Goal: Task Accomplishment & Management: Manage account settings

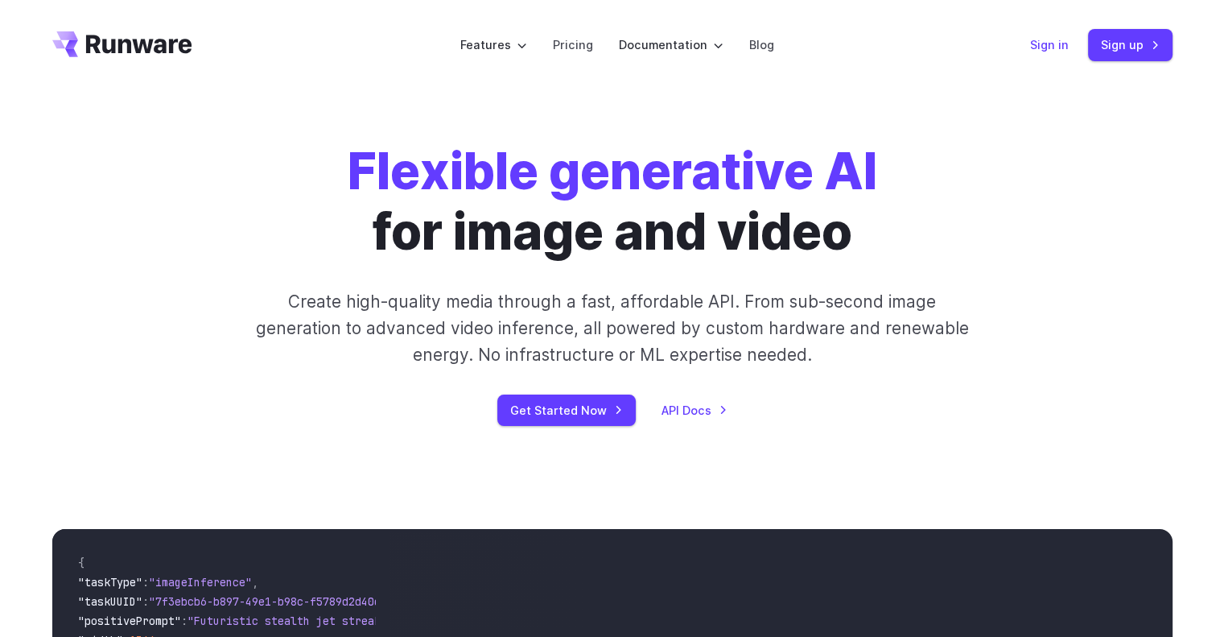
click at [1055, 43] on link "Sign in" at bounding box center [1049, 44] width 39 height 19
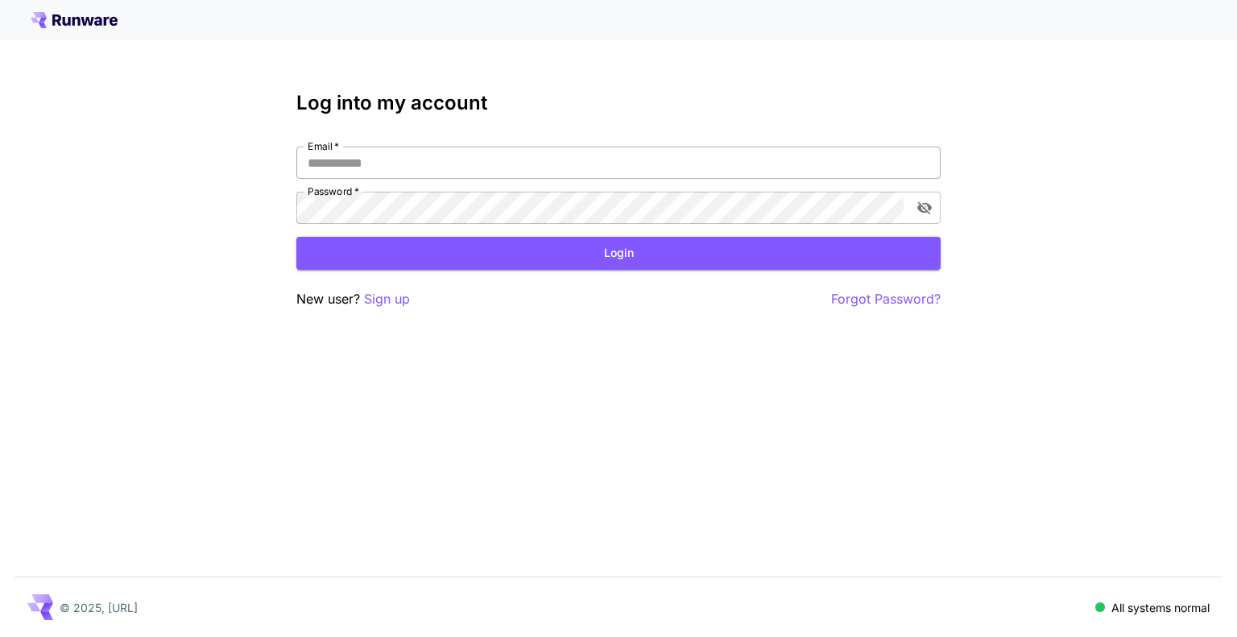
click at [395, 165] on input "Email   *" at bounding box center [618, 163] width 644 height 32
type input "**********"
click at [707, 252] on button "Login" at bounding box center [618, 253] width 644 height 33
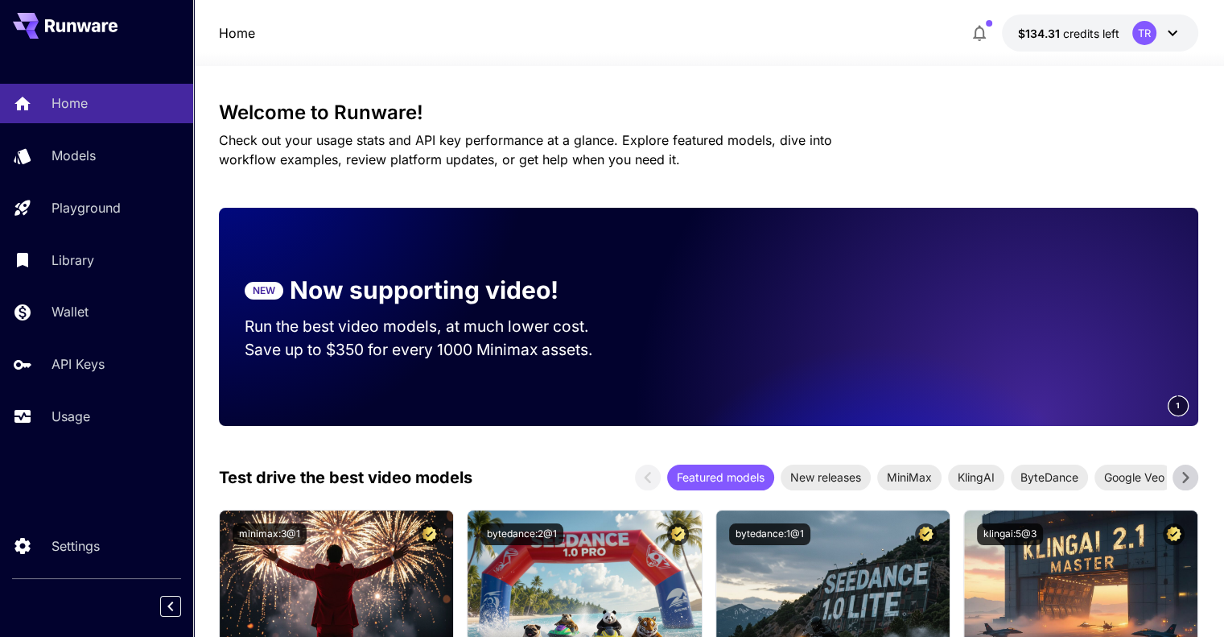
click at [1055, 312] on video at bounding box center [973, 317] width 451 height 218
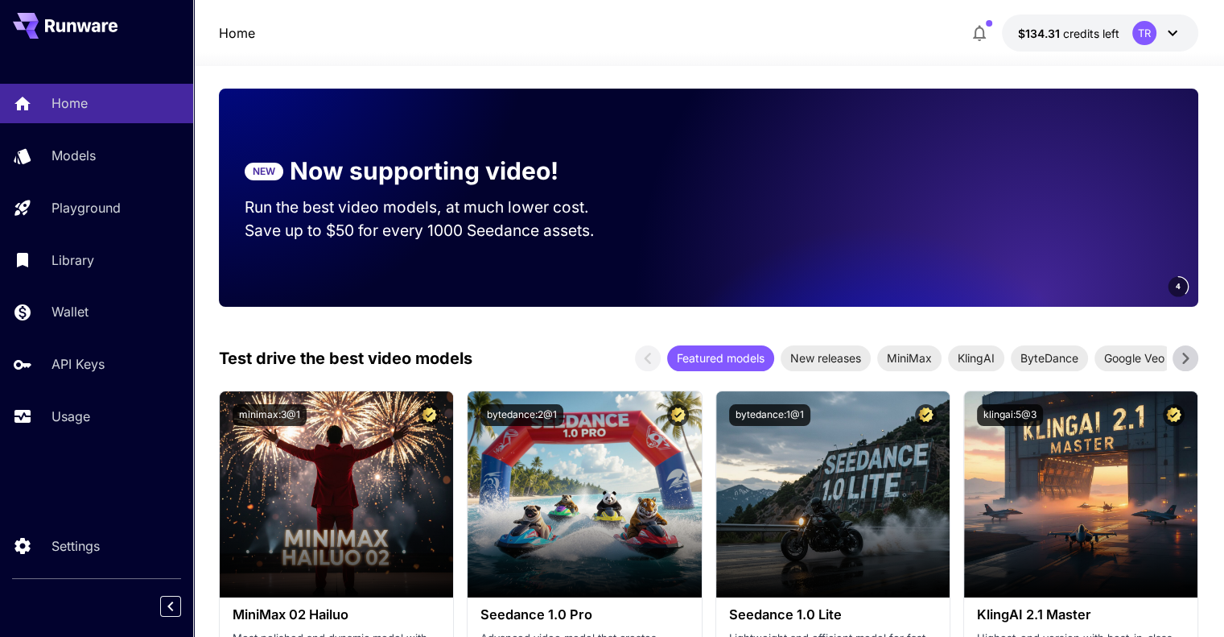
scroll to position [322, 0]
